Goal: Check status: Check status

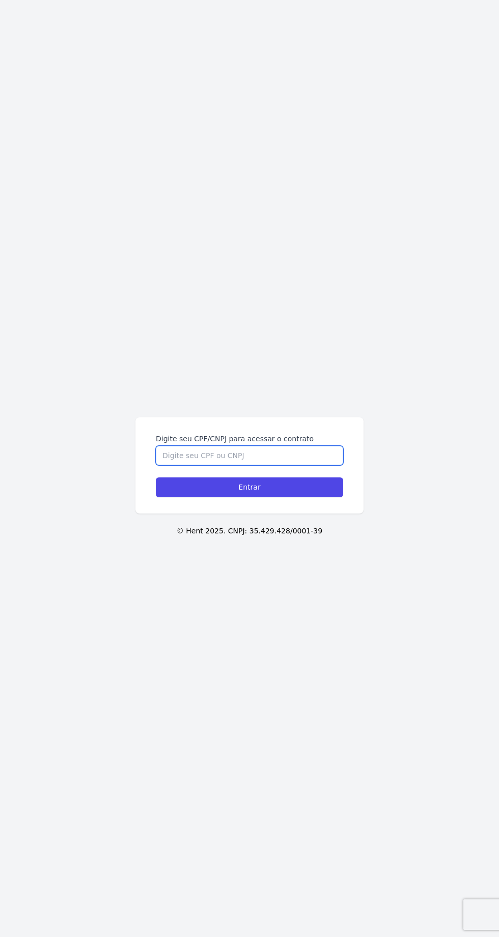
click at [260, 465] on input "Digite seu CPF/CNPJ para acessar o contrato" at bounding box center [249, 455] width 187 height 19
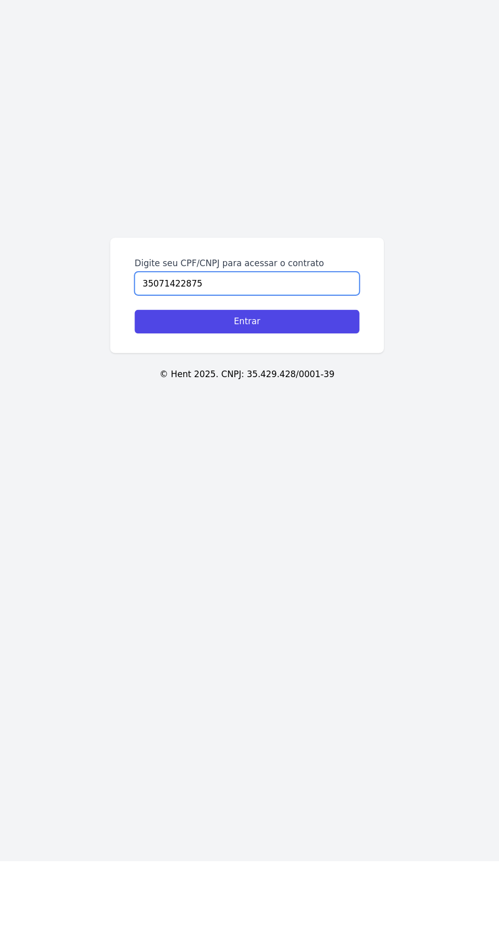
type input "35071422875"
click at [265, 497] on input "Entrar" at bounding box center [249, 487] width 187 height 20
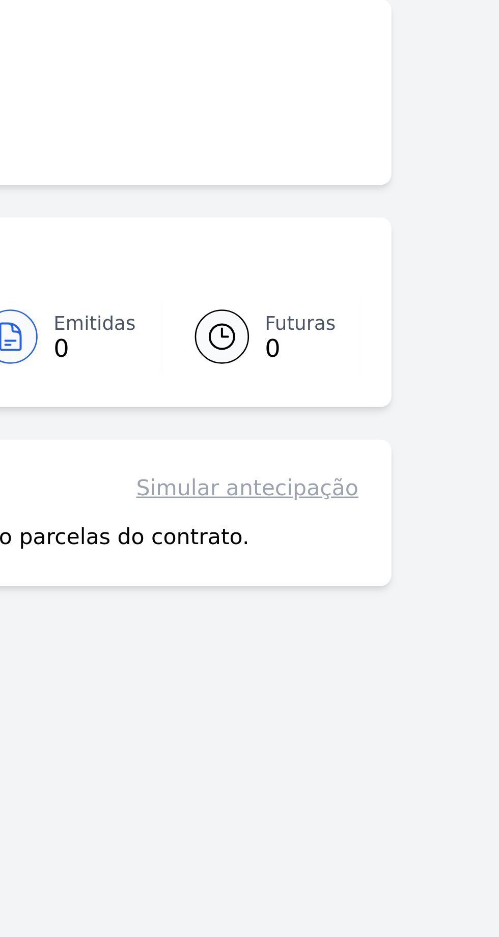
click at [283, 223] on link "Simular antecipação" at bounding box center [275, 224] width 83 height 12
click at [290, 230] on link "Simular antecipação" at bounding box center [275, 224] width 83 height 12
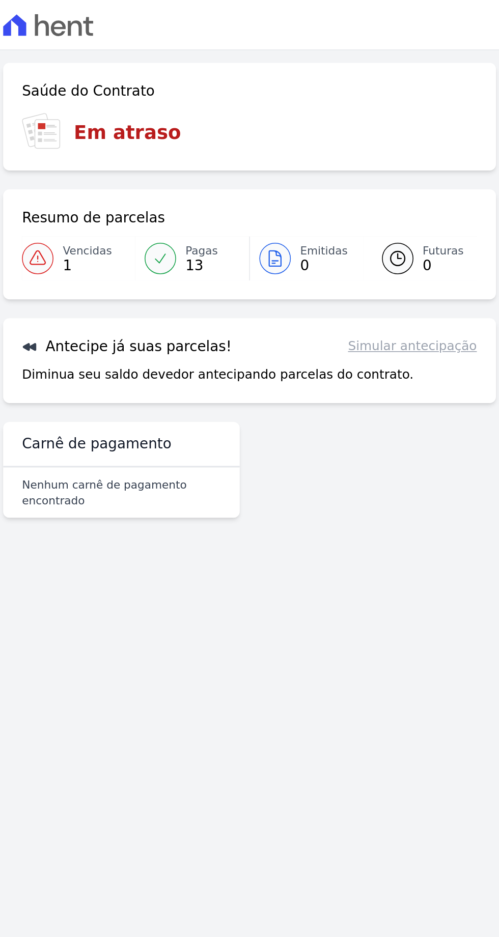
click at [41, 3] on div "Lote: T20-11" at bounding box center [249, 16] width 499 height 33
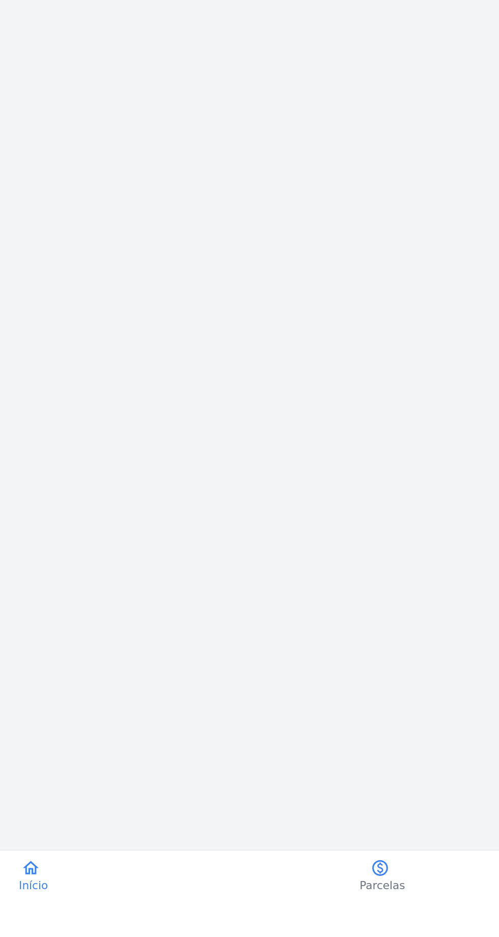
click at [254, 932] on span "Parcelas" at bounding box center [248, 927] width 30 height 10
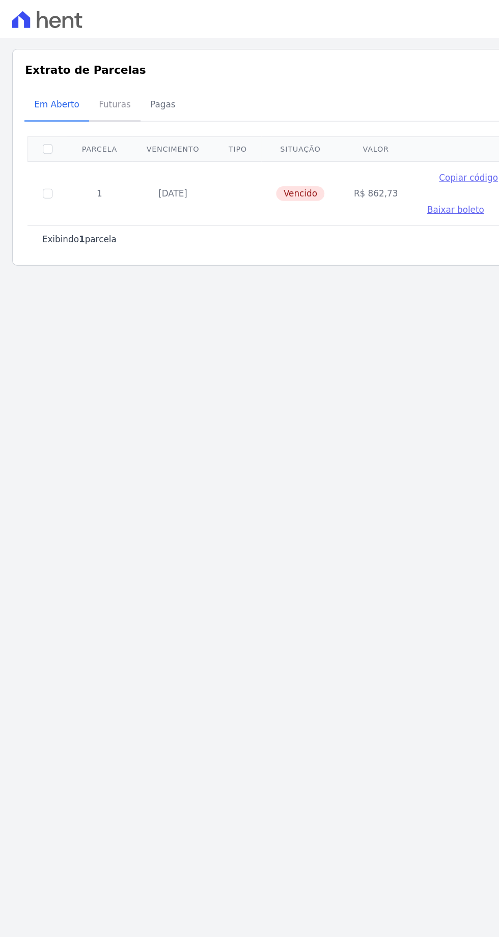
click at [93, 77] on span "Futuras" at bounding box center [95, 87] width 39 height 20
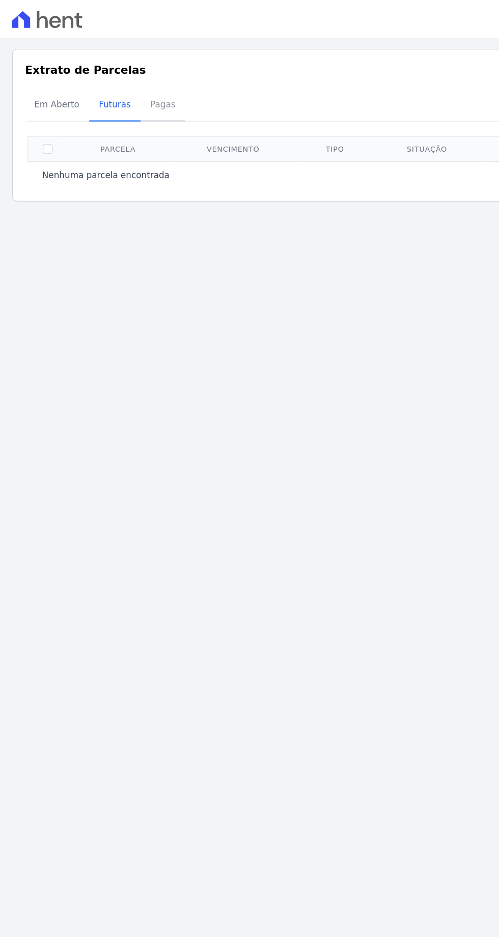
click at [139, 92] on span "Pagas" at bounding box center [135, 87] width 33 height 20
